Goal: Information Seeking & Learning: Learn about a topic

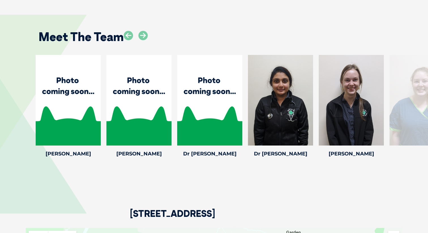
scroll to position [800, 0]
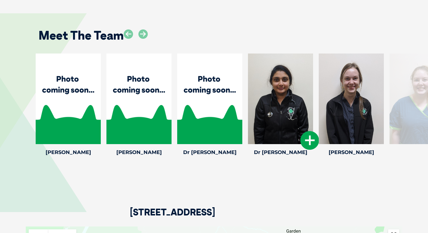
click at [308, 139] on icon at bounding box center [309, 140] width 19 height 19
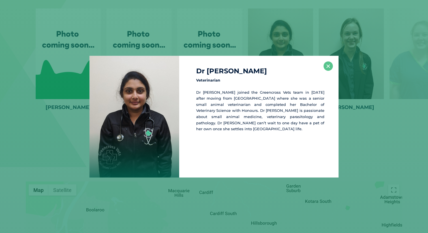
scroll to position [845, 0]
click at [330, 65] on button "×" at bounding box center [328, 65] width 9 height 9
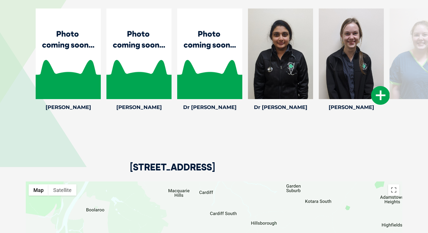
click at [377, 93] on icon at bounding box center [380, 95] width 19 height 19
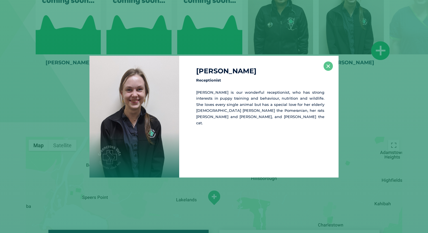
scroll to position [890, 0]
click at [328, 69] on button "×" at bounding box center [328, 65] width 9 height 9
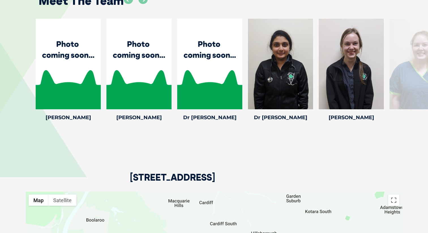
scroll to position [834, 0]
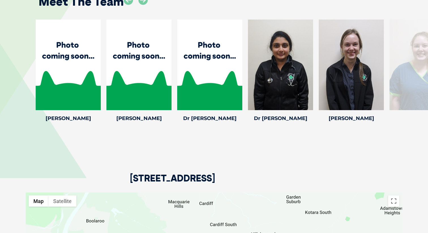
click at [412, 70] on div at bounding box center [422, 65] width 65 height 91
click at [377, 80] on div at bounding box center [351, 65] width 65 height 91
click at [144, 3] on icon at bounding box center [142, -1] width 9 height 9
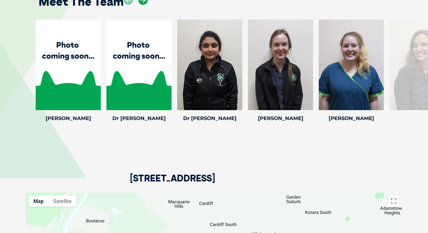
click at [144, 3] on icon at bounding box center [142, -1] width 9 height 9
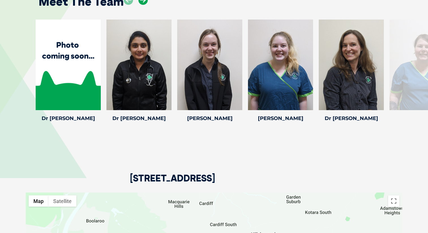
click at [144, 3] on icon at bounding box center [142, -1] width 9 height 9
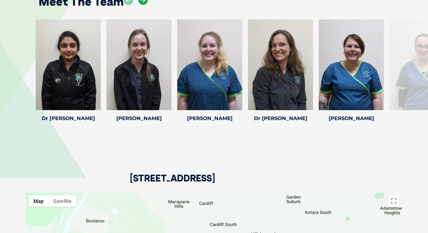
click at [144, 3] on icon at bounding box center [142, -1] width 9 height 9
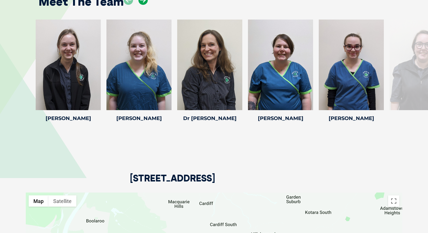
click at [144, 3] on icon at bounding box center [142, -1] width 9 height 9
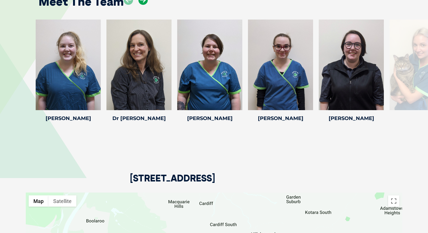
click at [144, 3] on icon at bounding box center [142, -1] width 9 height 9
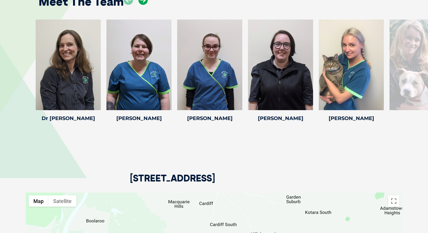
click at [144, 3] on icon at bounding box center [142, -1] width 9 height 9
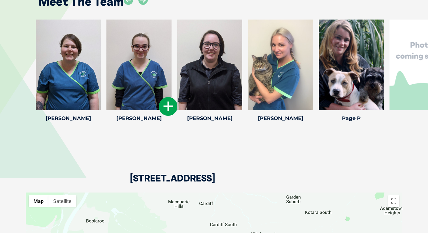
click at [154, 80] on div at bounding box center [138, 65] width 65 height 91
click at [166, 108] on icon at bounding box center [168, 106] width 19 height 19
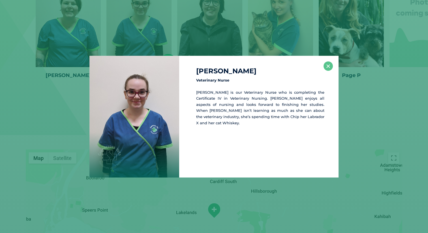
scroll to position [879, 0]
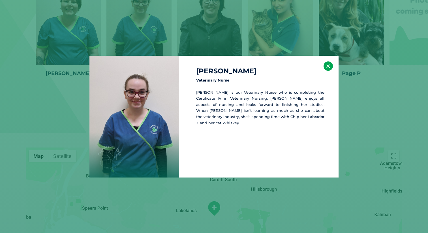
click at [329, 66] on button "×" at bounding box center [328, 65] width 9 height 9
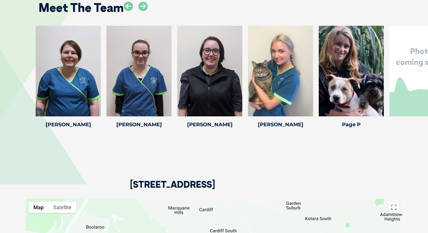
scroll to position [827, 0]
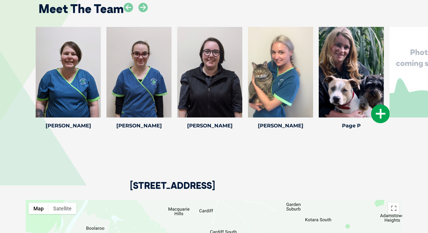
click at [383, 117] on icon at bounding box center [380, 113] width 19 height 19
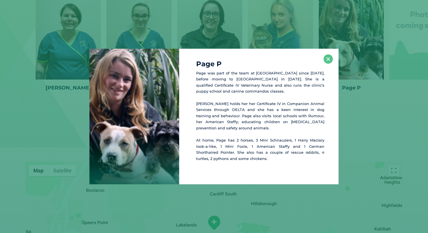
scroll to position [866, 0]
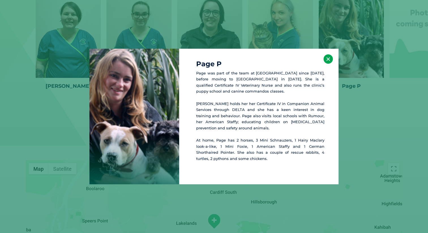
click at [330, 60] on button "×" at bounding box center [328, 58] width 9 height 9
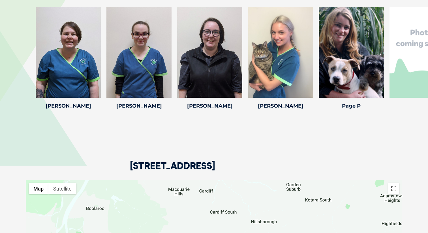
scroll to position [843, 0]
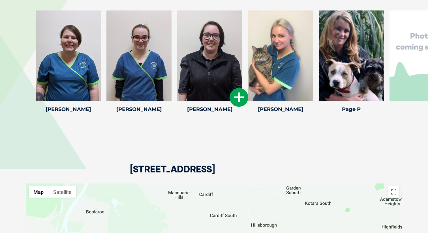
click at [239, 93] on icon at bounding box center [239, 97] width 19 height 19
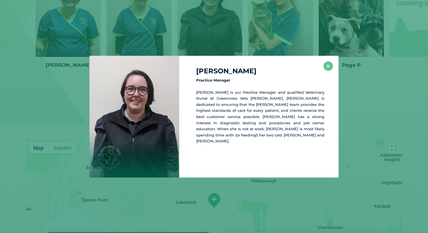
scroll to position [888, 0]
click at [330, 68] on button "×" at bounding box center [328, 65] width 9 height 9
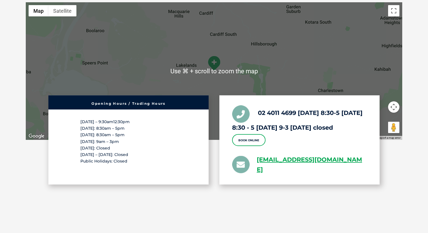
scroll to position [1026, 0]
